Goal: Task Accomplishment & Management: Use online tool/utility

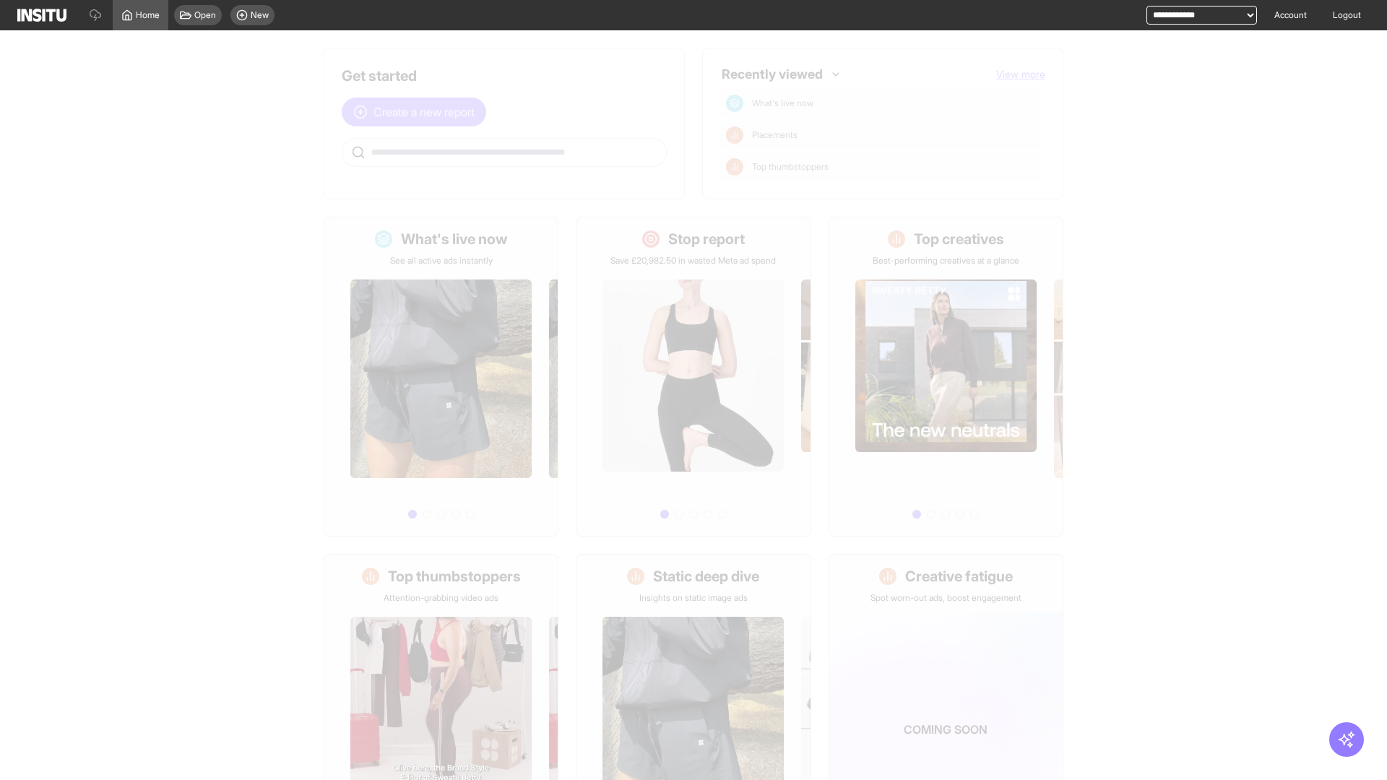
click at [418, 112] on span "Create a new report" at bounding box center [423, 111] width 101 height 17
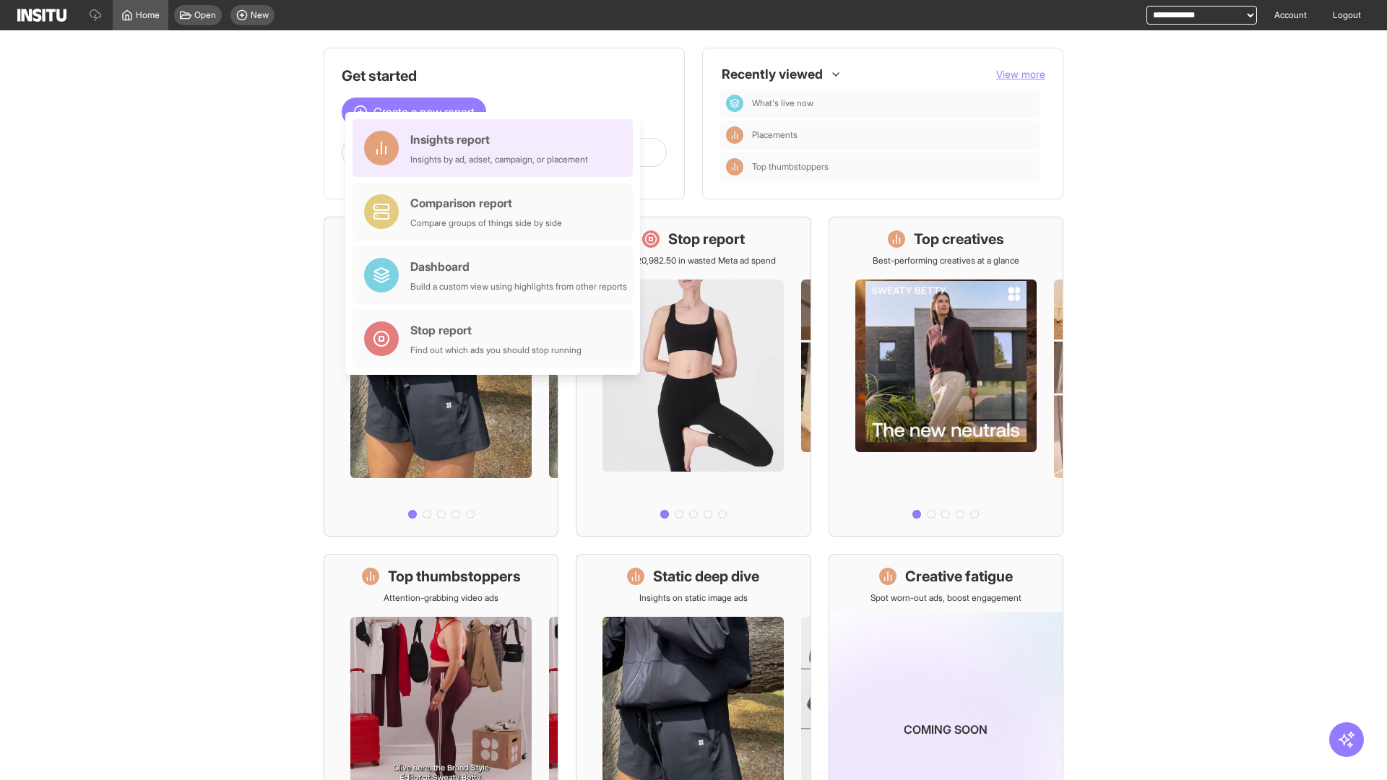
click at [496, 148] on div "Insights report Insights by ad, adset, campaign, or placement" at bounding box center [499, 148] width 178 height 35
